Goal: Task Accomplishment & Management: Use online tool/utility

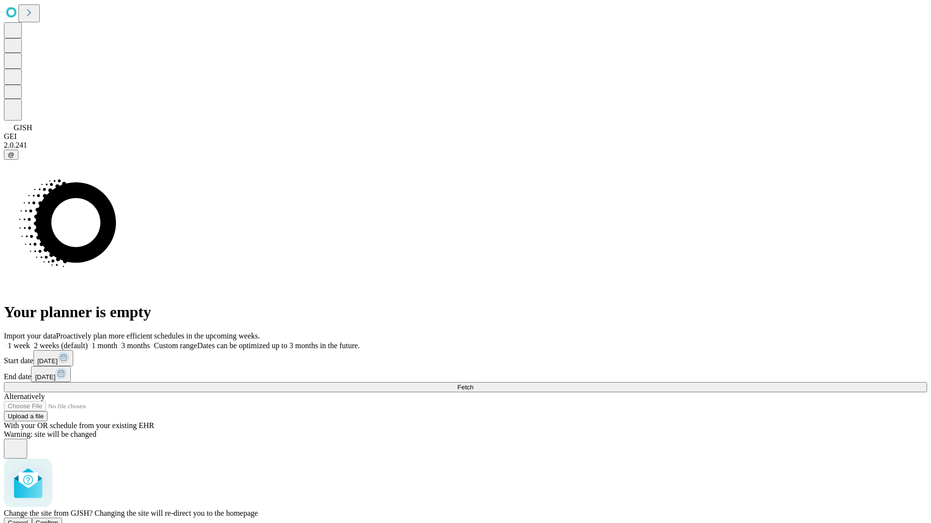
click at [59, 520] on span "Confirm" at bounding box center [47, 523] width 23 height 7
click at [30, 342] on label "1 week" at bounding box center [17, 346] width 26 height 8
click at [473, 384] on span "Fetch" at bounding box center [465, 387] width 16 height 7
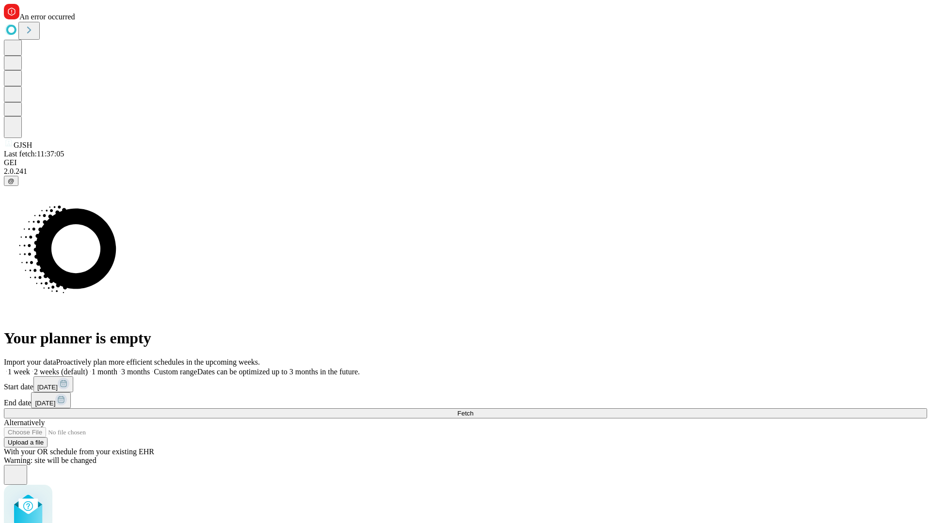
click at [30, 368] on label "1 week" at bounding box center [17, 372] width 26 height 8
click at [473, 410] on span "Fetch" at bounding box center [465, 413] width 16 height 7
click at [30, 368] on label "1 week" at bounding box center [17, 372] width 26 height 8
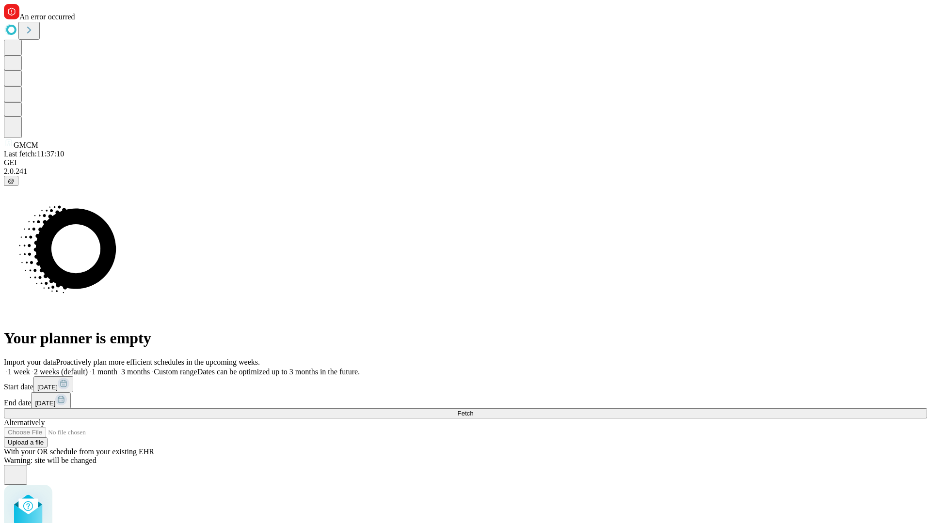
click at [473, 410] on span "Fetch" at bounding box center [465, 413] width 16 height 7
click at [30, 368] on label "1 week" at bounding box center [17, 372] width 26 height 8
click at [473, 410] on span "Fetch" at bounding box center [465, 413] width 16 height 7
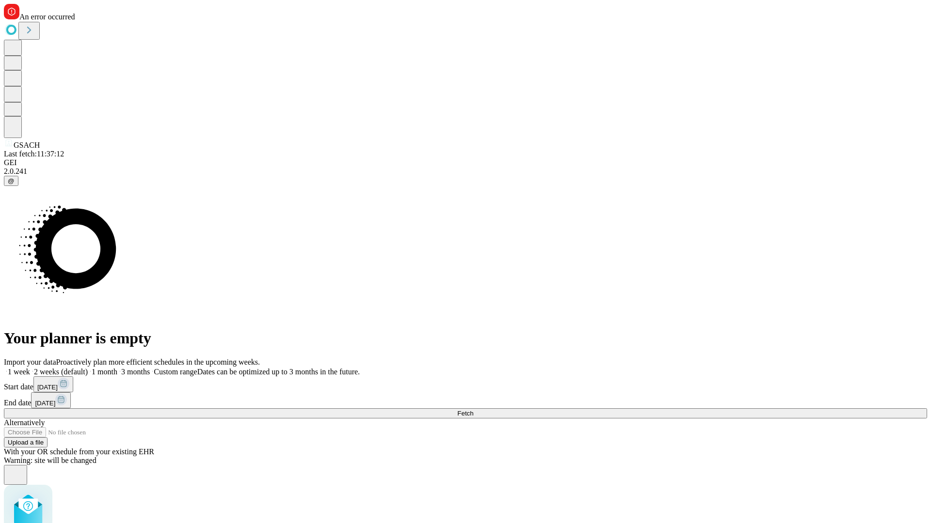
click at [30, 368] on label "1 week" at bounding box center [17, 372] width 26 height 8
click at [473, 410] on span "Fetch" at bounding box center [465, 413] width 16 height 7
click at [30, 368] on label "1 week" at bounding box center [17, 372] width 26 height 8
click at [473, 410] on span "Fetch" at bounding box center [465, 413] width 16 height 7
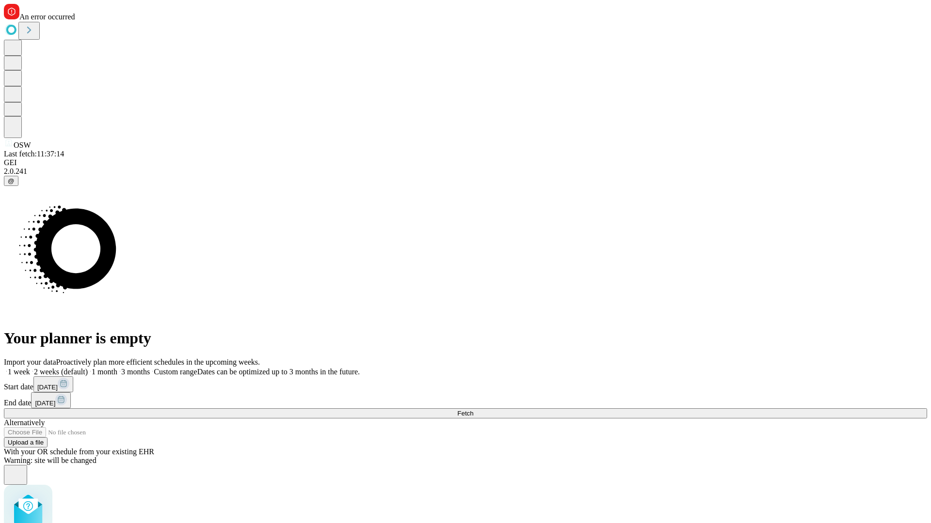
click at [30, 368] on label "1 week" at bounding box center [17, 372] width 26 height 8
click at [473, 410] on span "Fetch" at bounding box center [465, 413] width 16 height 7
click at [30, 368] on label "1 week" at bounding box center [17, 372] width 26 height 8
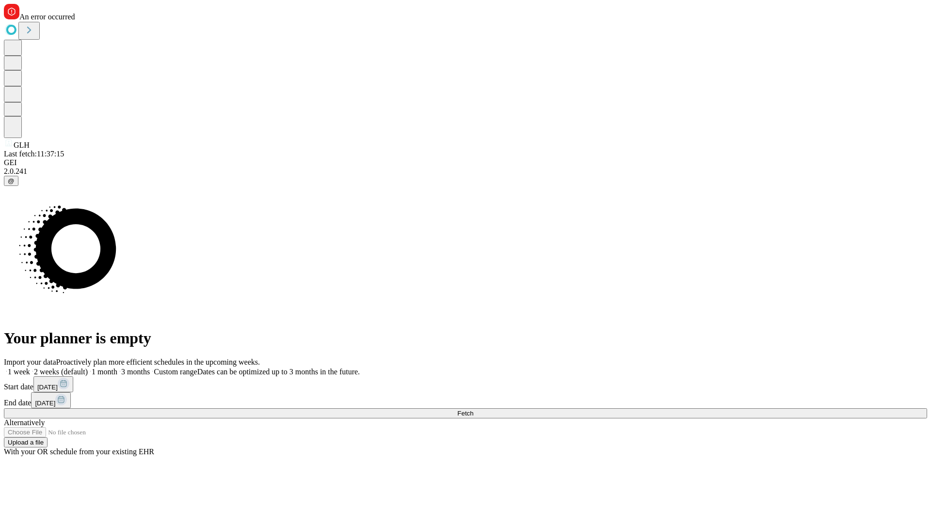
click at [473, 410] on span "Fetch" at bounding box center [465, 413] width 16 height 7
click at [30, 368] on label "1 week" at bounding box center [17, 372] width 26 height 8
click at [473, 410] on span "Fetch" at bounding box center [465, 413] width 16 height 7
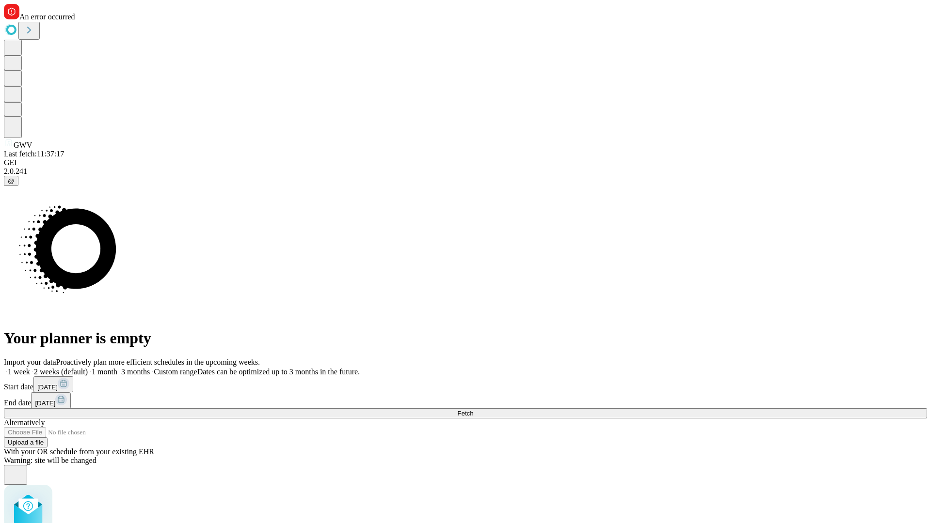
click at [30, 368] on label "1 week" at bounding box center [17, 372] width 26 height 8
click at [473, 410] on span "Fetch" at bounding box center [465, 413] width 16 height 7
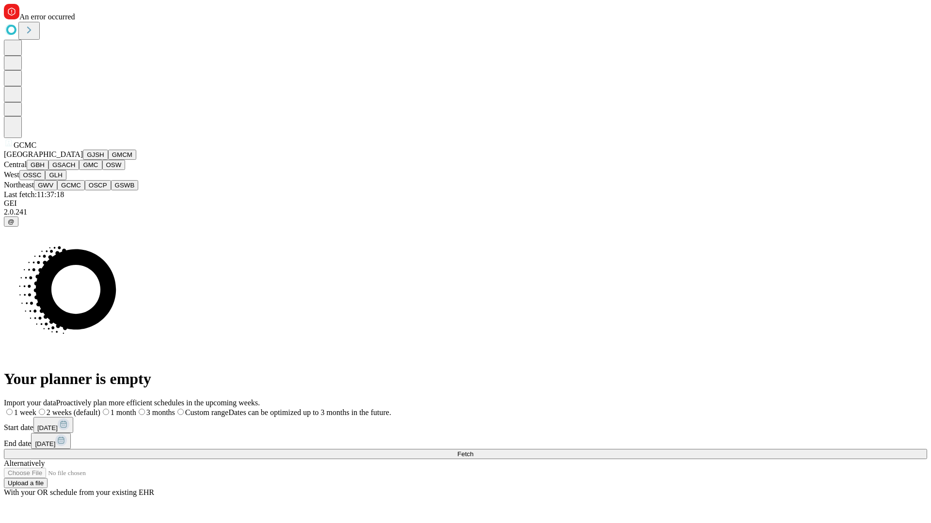
click at [85, 190] on button "OSCP" at bounding box center [98, 185] width 26 height 10
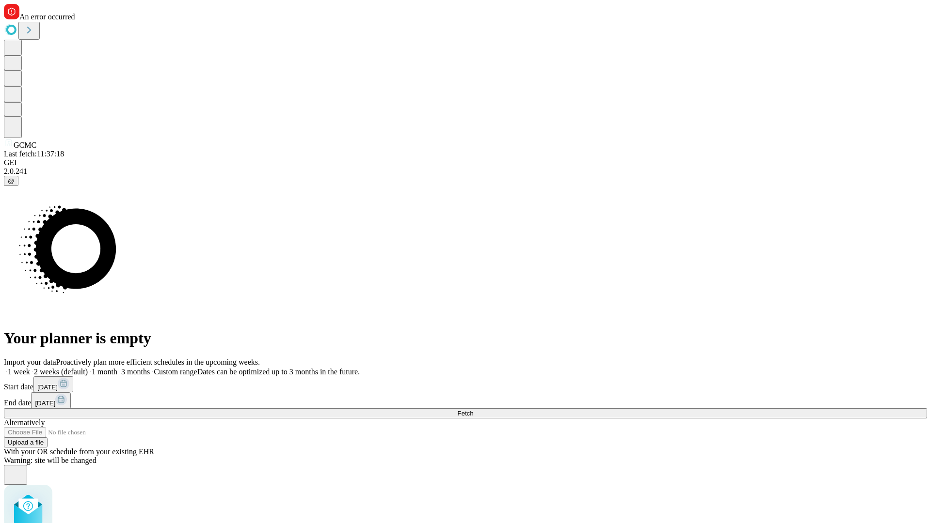
click at [30, 368] on label "1 week" at bounding box center [17, 372] width 26 height 8
click at [473, 410] on span "Fetch" at bounding box center [465, 413] width 16 height 7
click at [30, 368] on label "1 week" at bounding box center [17, 372] width 26 height 8
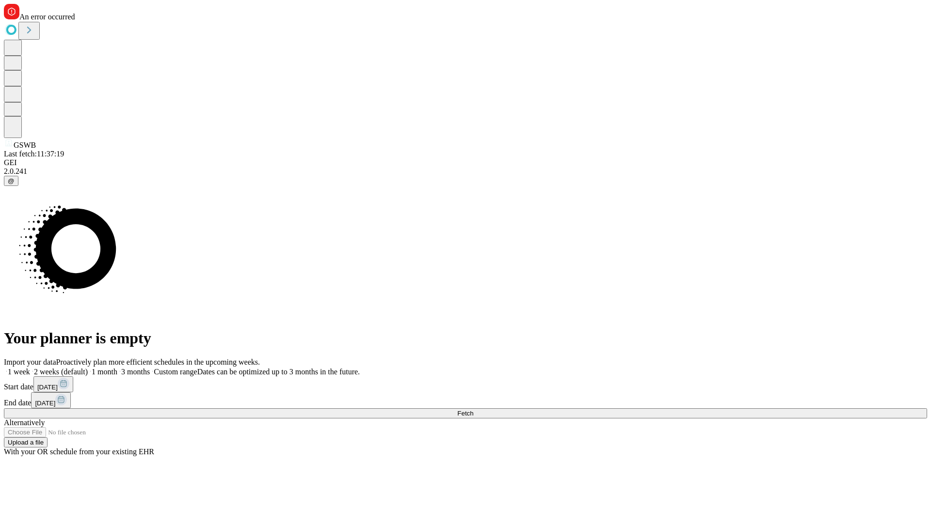
click at [473, 410] on span "Fetch" at bounding box center [465, 413] width 16 height 7
